Goal: Check status: Check status

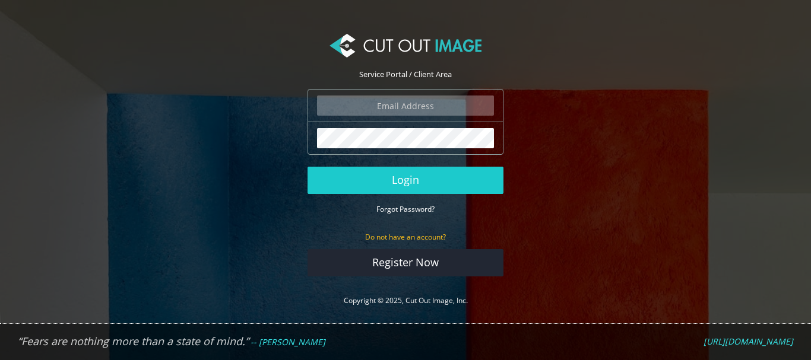
click at [259, 152] on section "Service Portal / Client Area The login field is required. The password field is…" at bounding box center [405, 171] width 811 height 306
click at [406, 112] on input "email" at bounding box center [405, 106] width 177 height 20
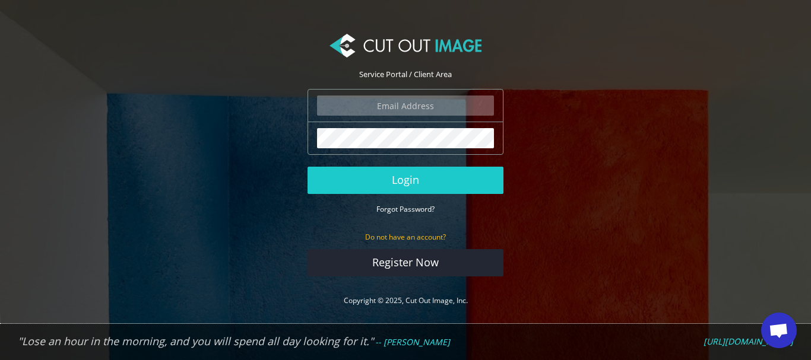
type input "[EMAIL_ADDRESS][DOMAIN_NAME]"
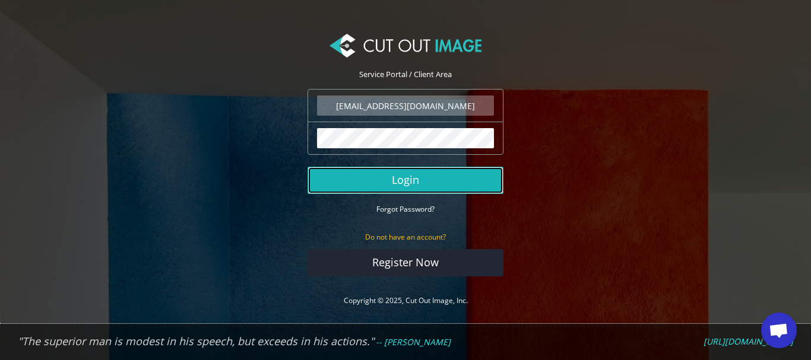
click at [382, 180] on button "Login" at bounding box center [406, 180] width 196 height 27
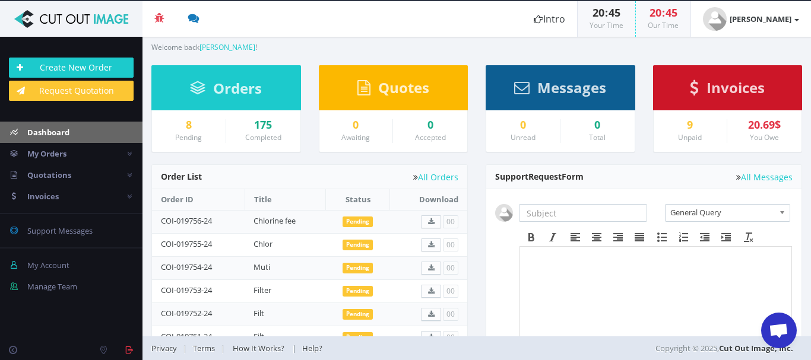
scroll to position [97, 0]
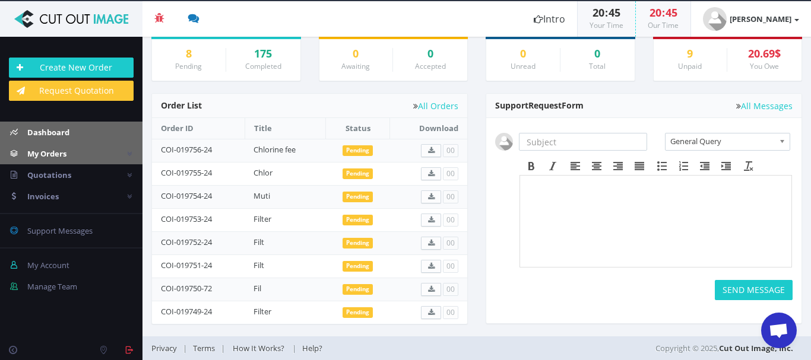
click at [39, 154] on span "My Orders" at bounding box center [46, 153] width 39 height 11
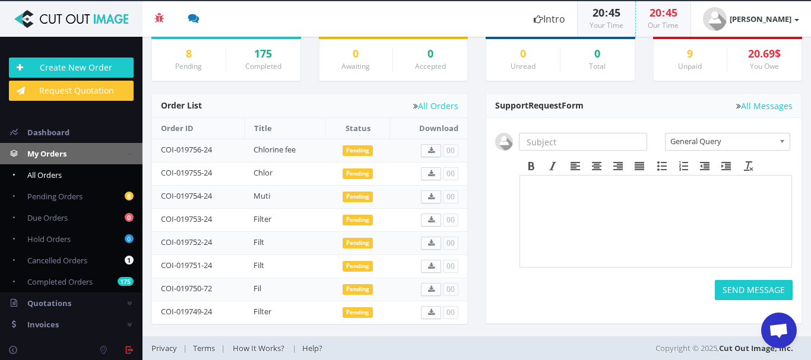
click at [55, 178] on span "All Orders" at bounding box center [44, 175] width 34 height 11
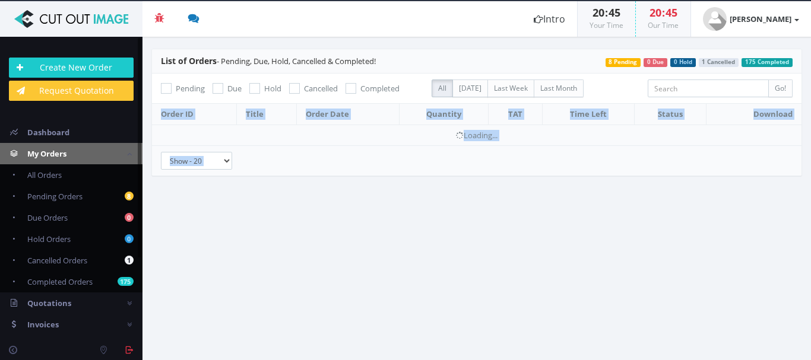
click at [810, 163] on div "List of Orders - Pending, Due, Hold, Cancelled & Completed! 175 Completed 1 Can…" at bounding box center [476, 119] width 669 height 140
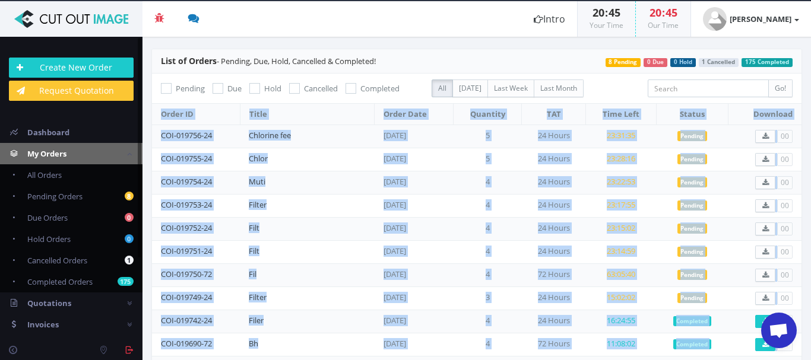
scroll to position [65, 0]
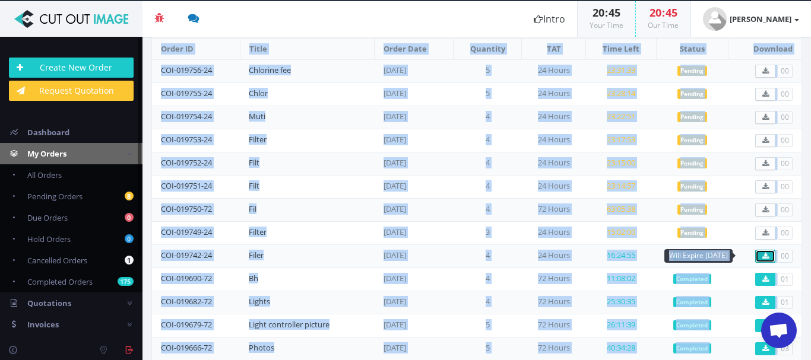
click at [762, 259] on icon at bounding box center [765, 256] width 7 height 7
